Goal: Information Seeking & Learning: Learn about a topic

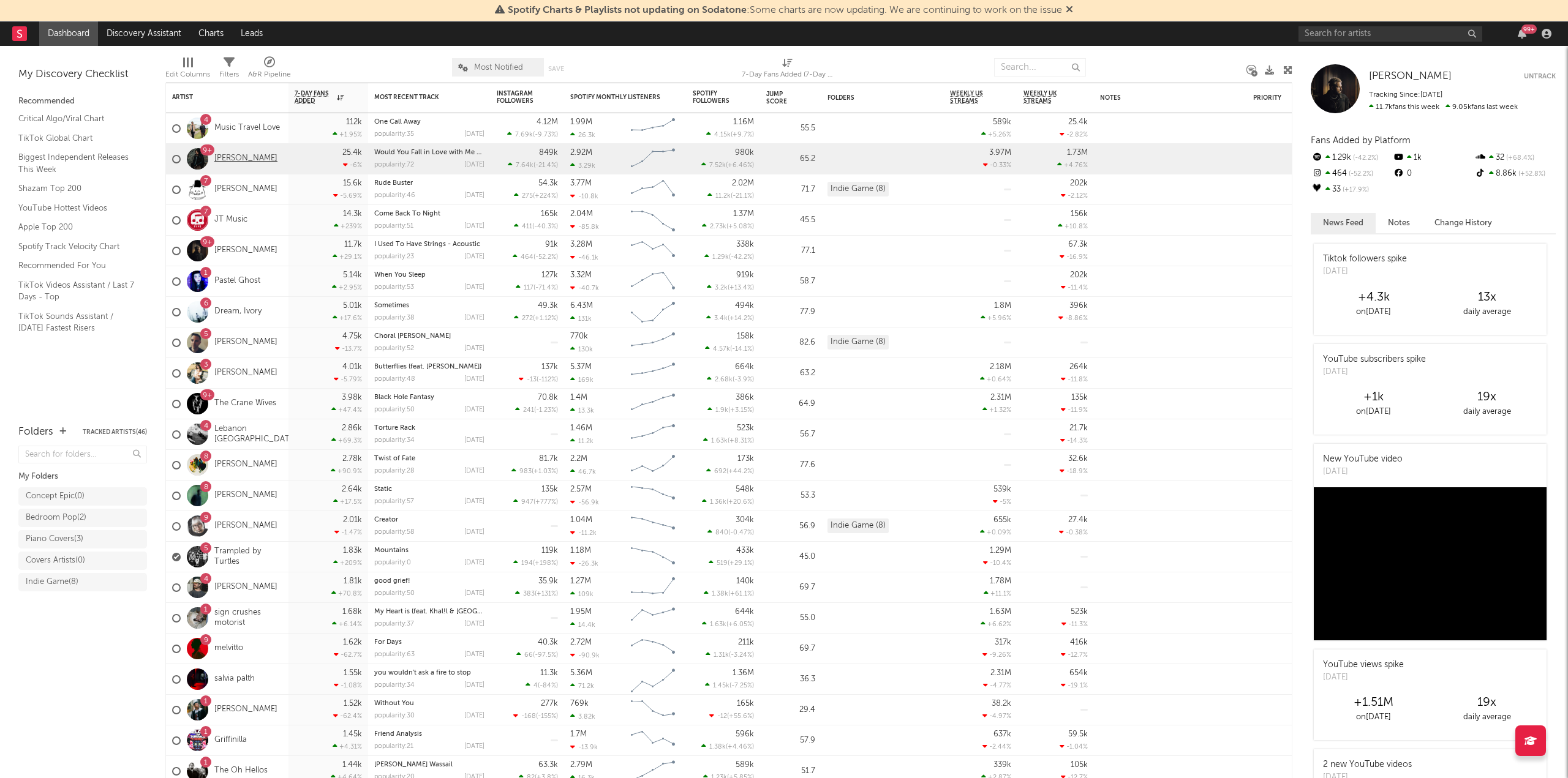
click at [244, 153] on link "[PERSON_NAME]" at bounding box center [246, 158] width 63 height 11
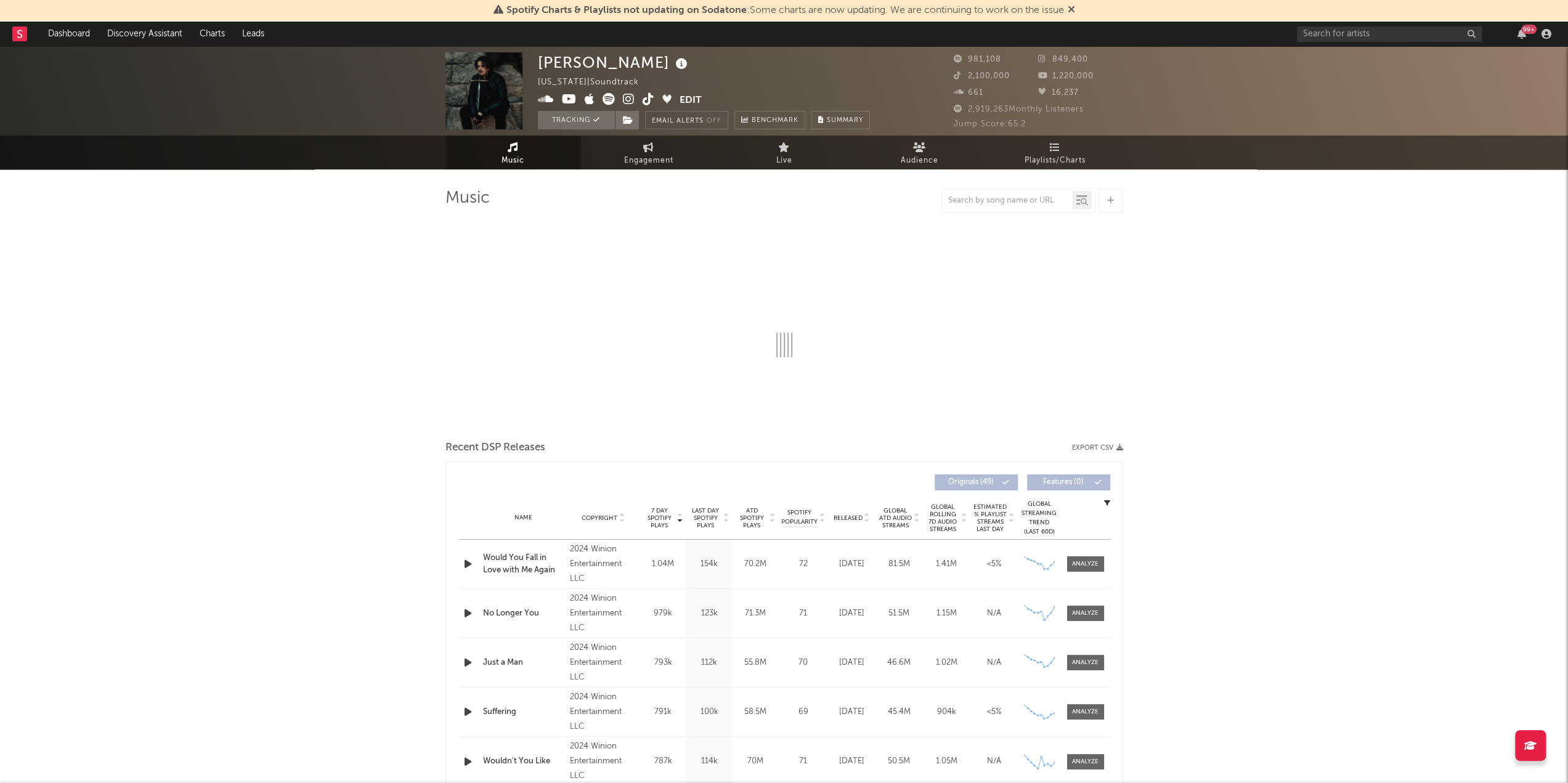
select select "6m"
